Goal: Task Accomplishment & Management: Use online tool/utility

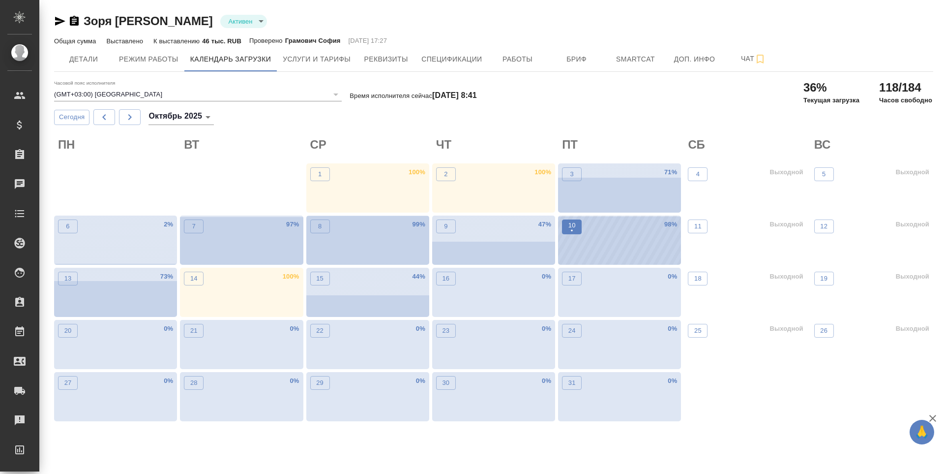
click at [569, 232] on p "•" at bounding box center [571, 231] width 7 height 10
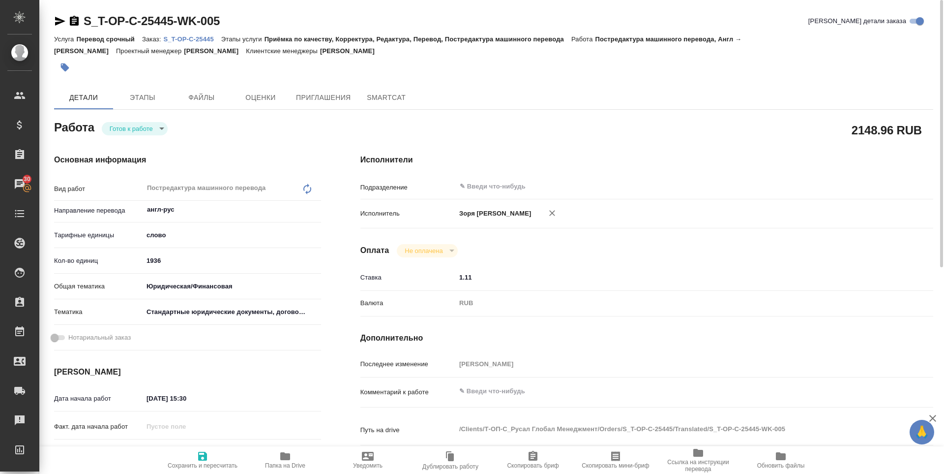
click at [277, 453] on span "Папка на Drive" at bounding box center [285, 459] width 71 height 19
click at [143, 131] on body "🙏 .cls-1 fill:#fff; AWATERA Zoria Tatiana Клиенты Спецификации Заказы 30 Чаты T…" at bounding box center [472, 237] width 944 height 474
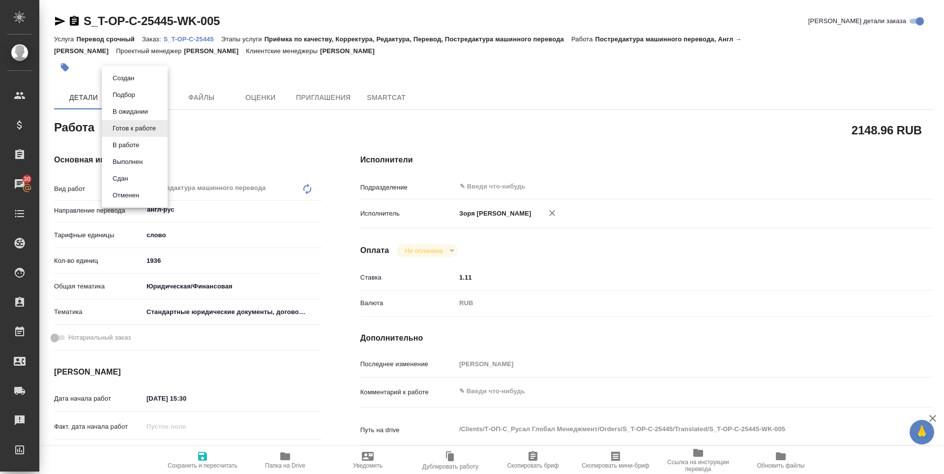
click at [149, 143] on li "В работе" at bounding box center [135, 145] width 66 height 17
type textarea "x"
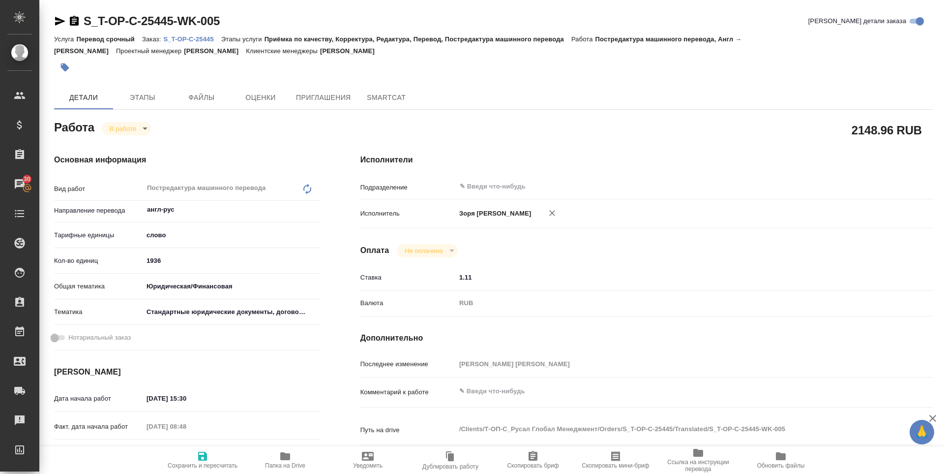
type textarea "x"
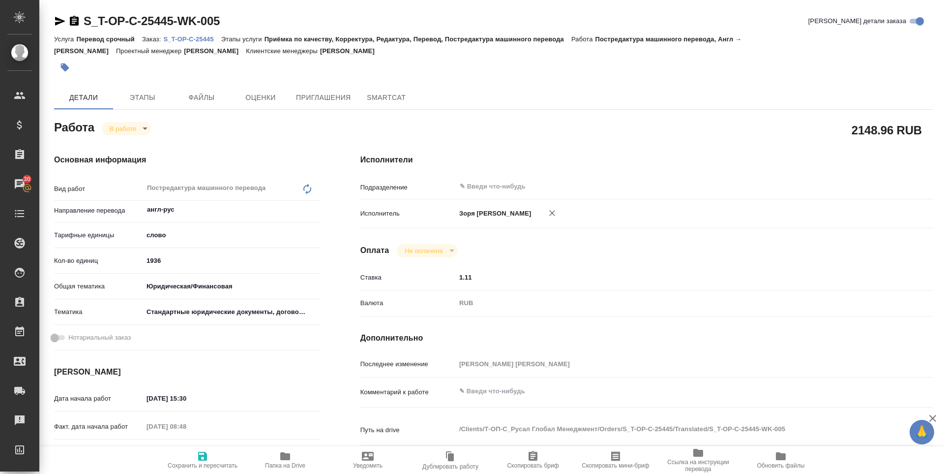
type textarea "x"
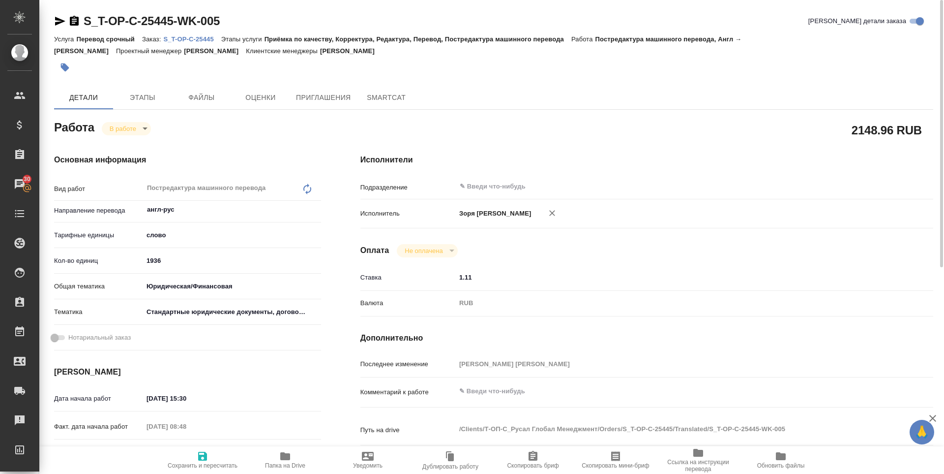
type textarea "x"
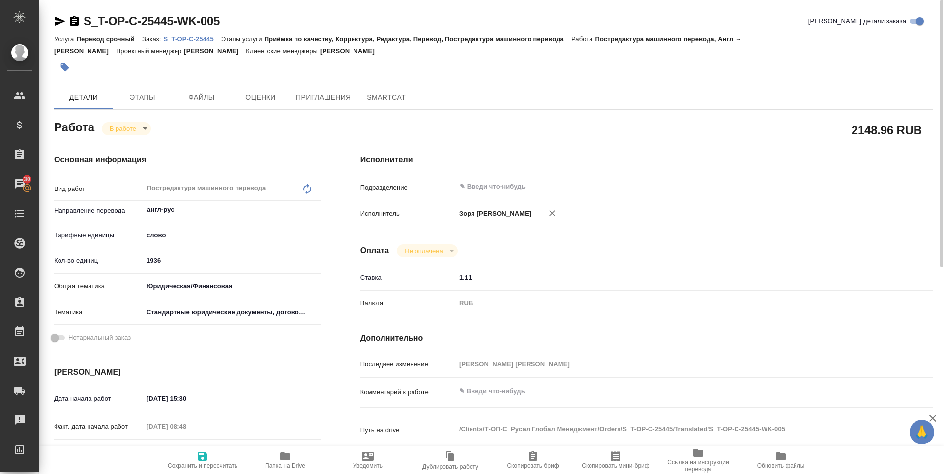
type textarea "x"
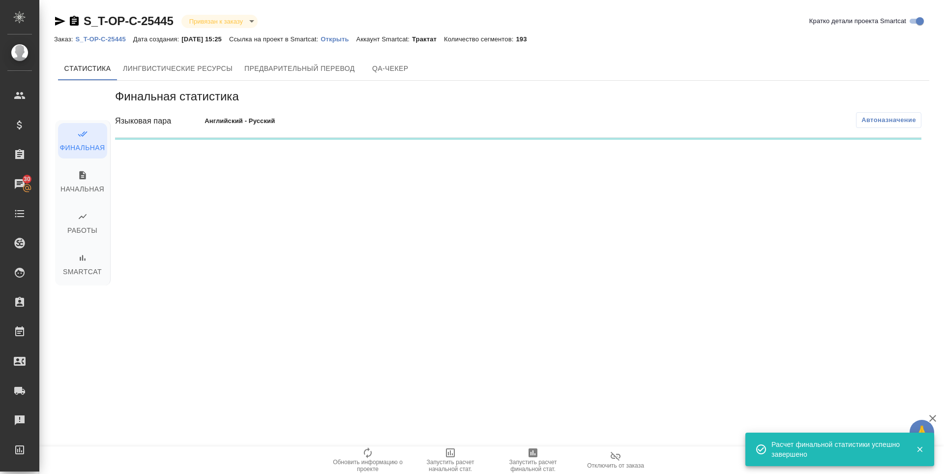
click at [146, 179] on div "Финальная статистика Языковая пара Английский - Русский Автоназначение" at bounding box center [518, 223] width 822 height 284
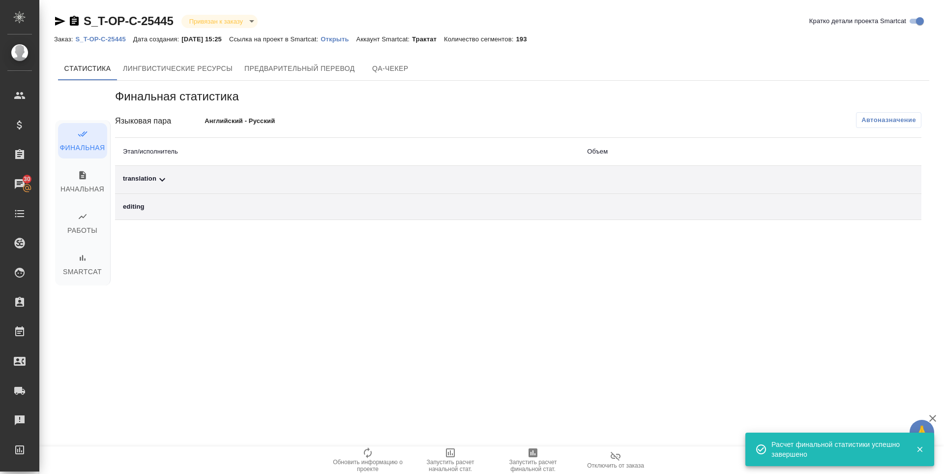
click at [146, 179] on div "translation" at bounding box center [347, 180] width 448 height 12
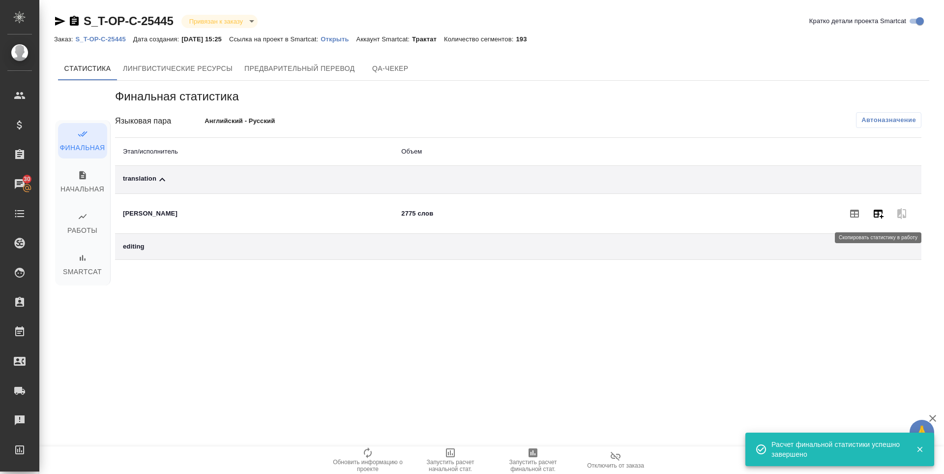
click at [878, 213] on icon "button" at bounding box center [879, 213] width 10 height 9
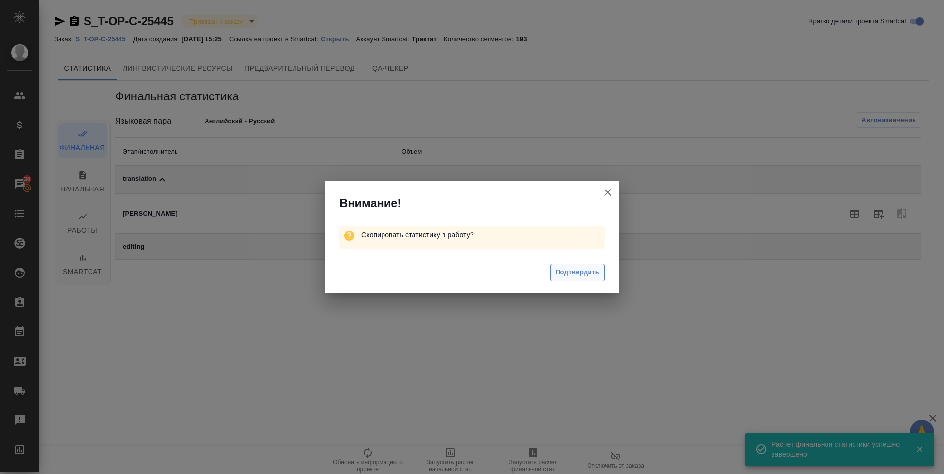
click at [568, 271] on span "Подтвердить" at bounding box center [578, 272] width 44 height 11
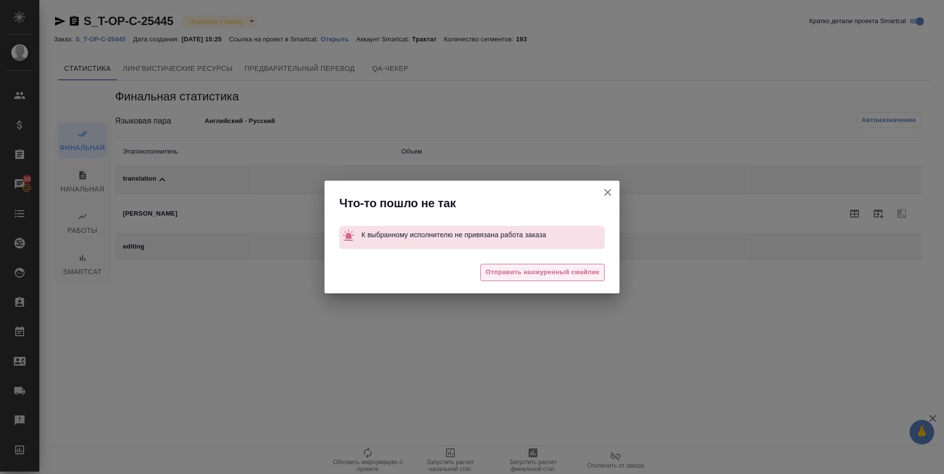
click at [566, 274] on span "Отправить нахмуренный смайлик" at bounding box center [543, 272] width 114 height 11
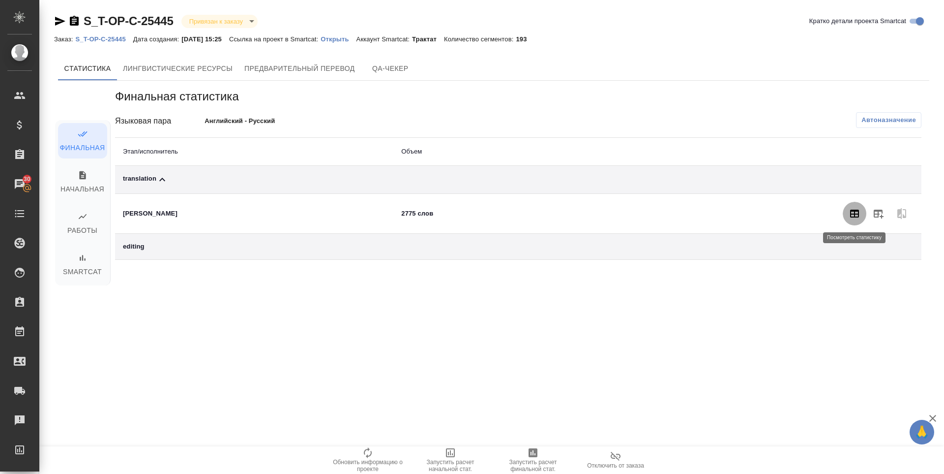
click at [851, 214] on icon "button" at bounding box center [854, 213] width 9 height 8
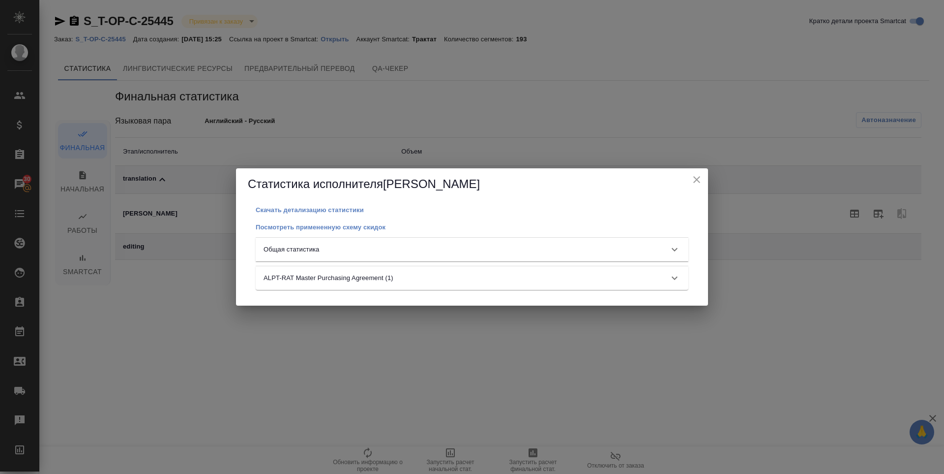
click at [567, 250] on div "Общая статистика" at bounding box center [463, 249] width 399 height 10
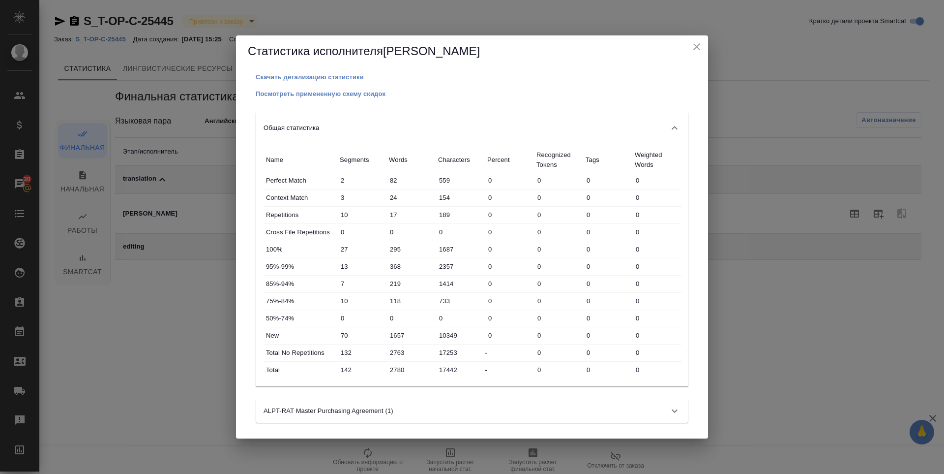
click at [696, 45] on icon "close" at bounding box center [697, 47] width 12 height 12
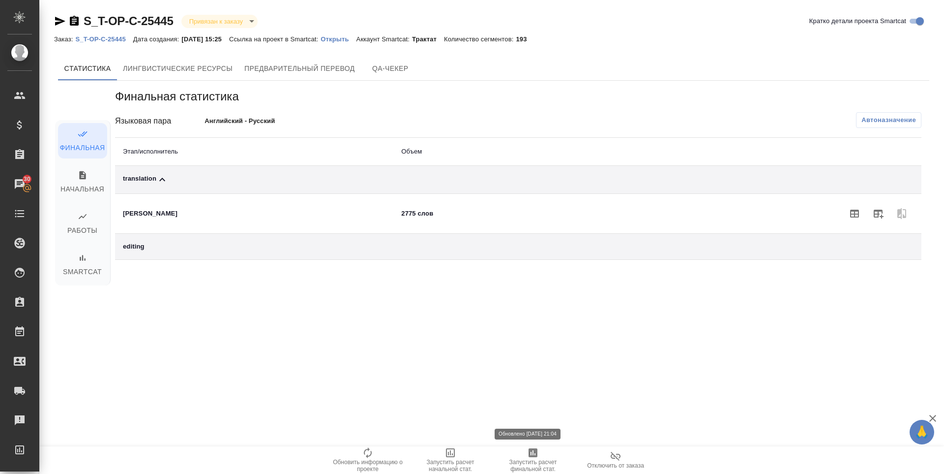
click at [540, 460] on span "Запустить расчет финальной стат." at bounding box center [533, 465] width 71 height 14
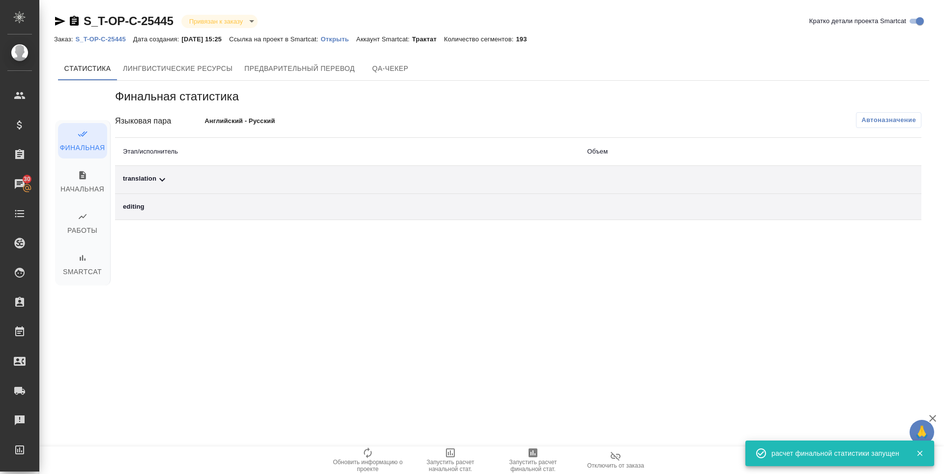
click at [137, 185] on div "translation" at bounding box center [347, 180] width 448 height 12
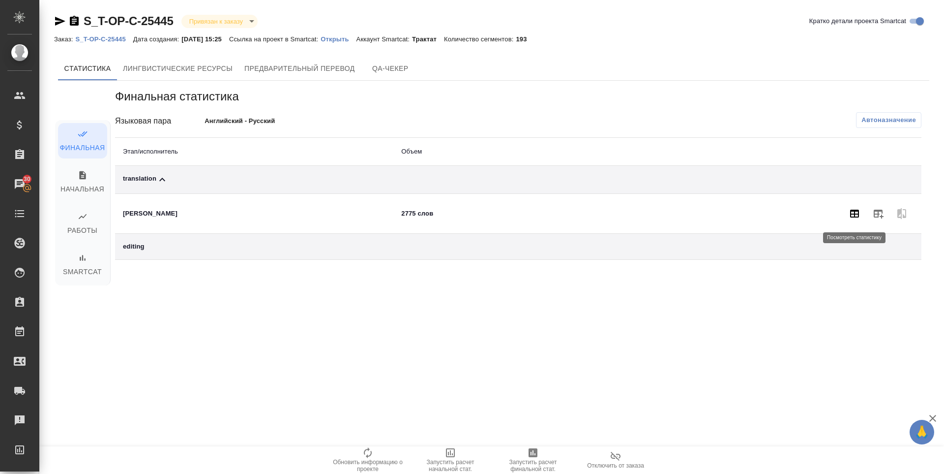
click at [860, 210] on icon "button" at bounding box center [855, 214] width 12 height 12
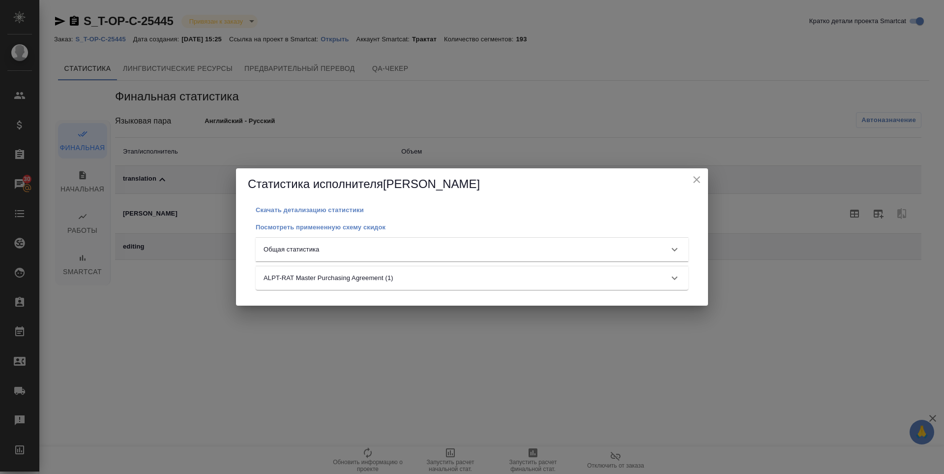
click at [563, 252] on div "Общая статистика" at bounding box center [463, 249] width 399 height 10
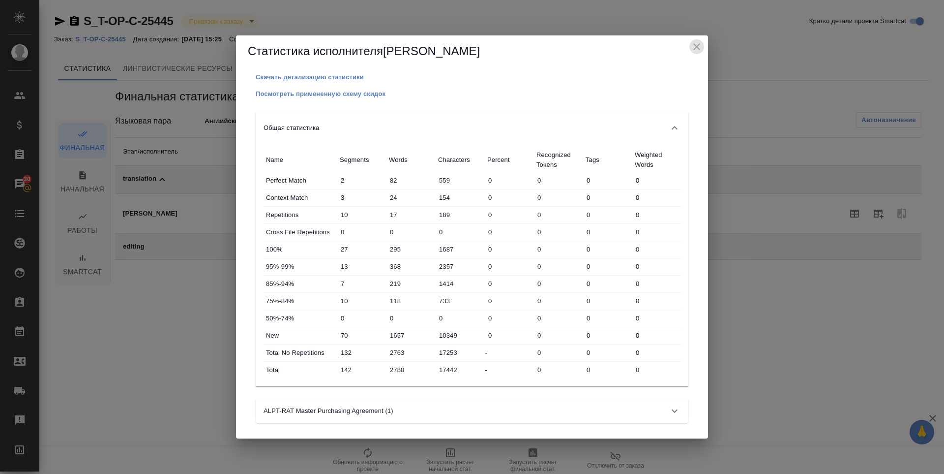
click at [699, 45] on icon "close" at bounding box center [696, 46] width 7 height 7
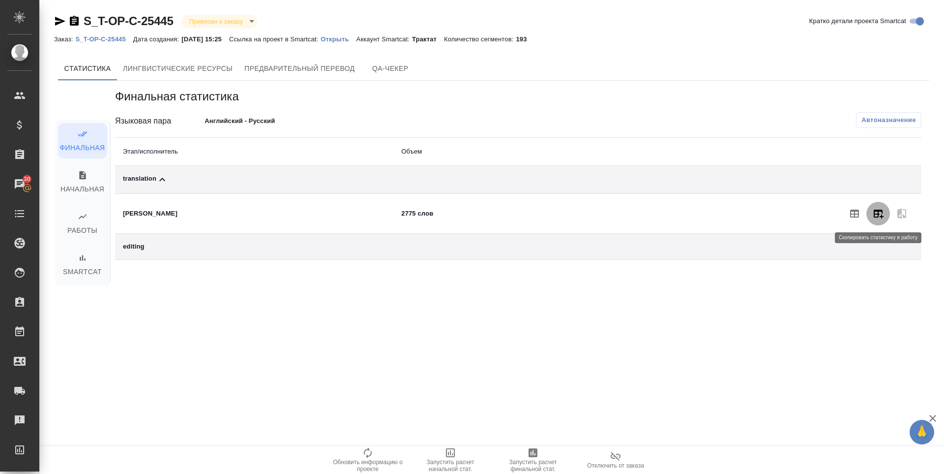
click at [878, 212] on icon "button" at bounding box center [879, 213] width 10 height 9
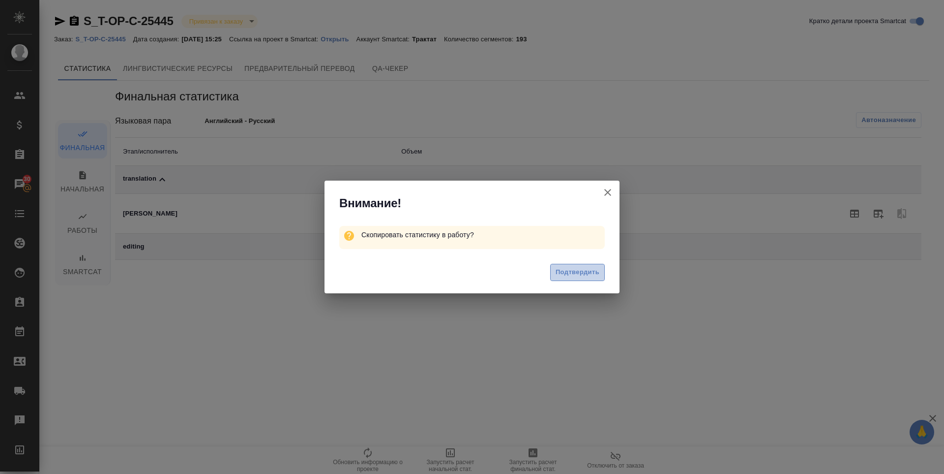
click at [587, 279] on button "Подтвердить" at bounding box center [577, 272] width 55 height 17
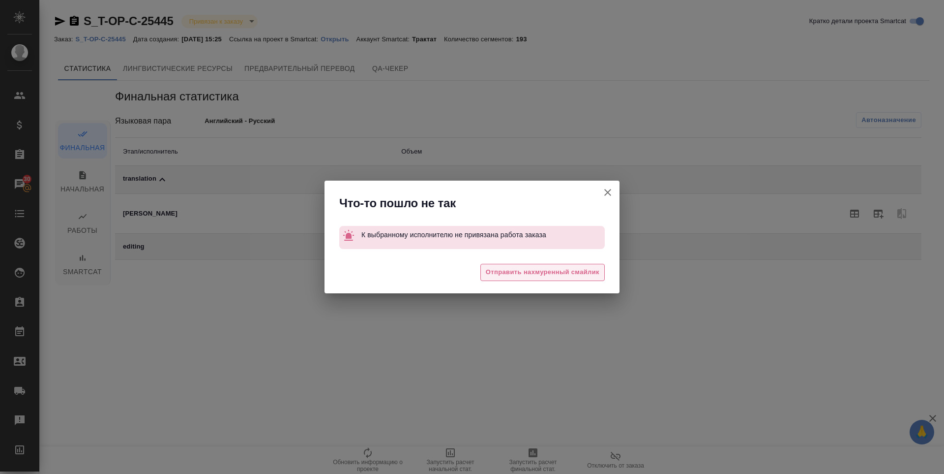
click at [578, 272] on span "Отправить нахмуренный смайлик" at bounding box center [543, 272] width 114 height 11
